Goal: Obtain resource: Obtain resource

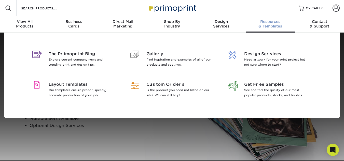
click at [266, 23] on span "Resources" at bounding box center [269, 21] width 49 height 5
click at [69, 90] on p "Our templates ensure proper, speedy, accurate production of your job." at bounding box center [82, 92] width 66 height 10
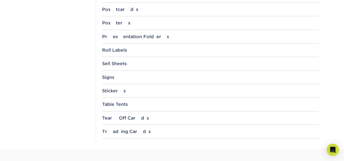
scroll to position [552, 0]
click at [118, 131] on div "Trading Cards" at bounding box center [210, 131] width 216 height 5
click at [114, 145] on link "3.5" x 2.5"" at bounding box center [115, 145] width 19 height 4
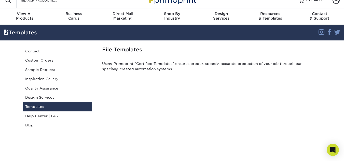
scroll to position [8, 0]
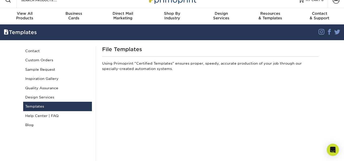
drag, startPoint x: 267, startPoint y: 39, endPoint x: 94, endPoint y: 42, distance: 173.7
click at [42, 61] on link "Custom Orders" at bounding box center [57, 59] width 69 height 9
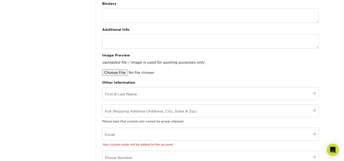
scroll to position [166, 0]
